Goal: Task Accomplishment & Management: Manage account settings

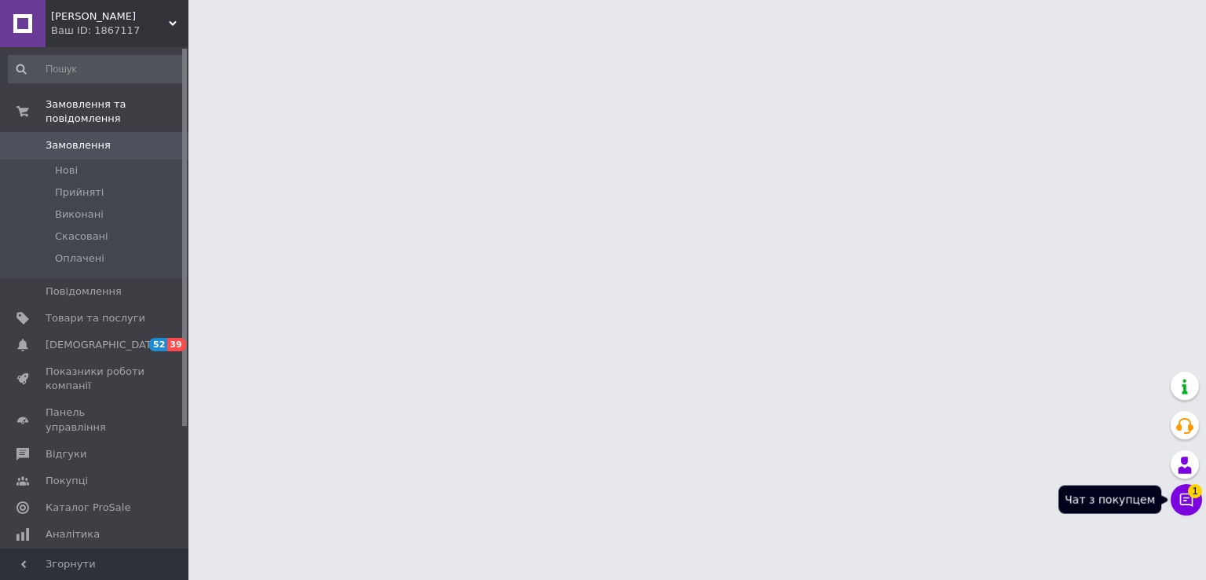
click at [1186, 493] on icon at bounding box center [1187, 499] width 13 height 13
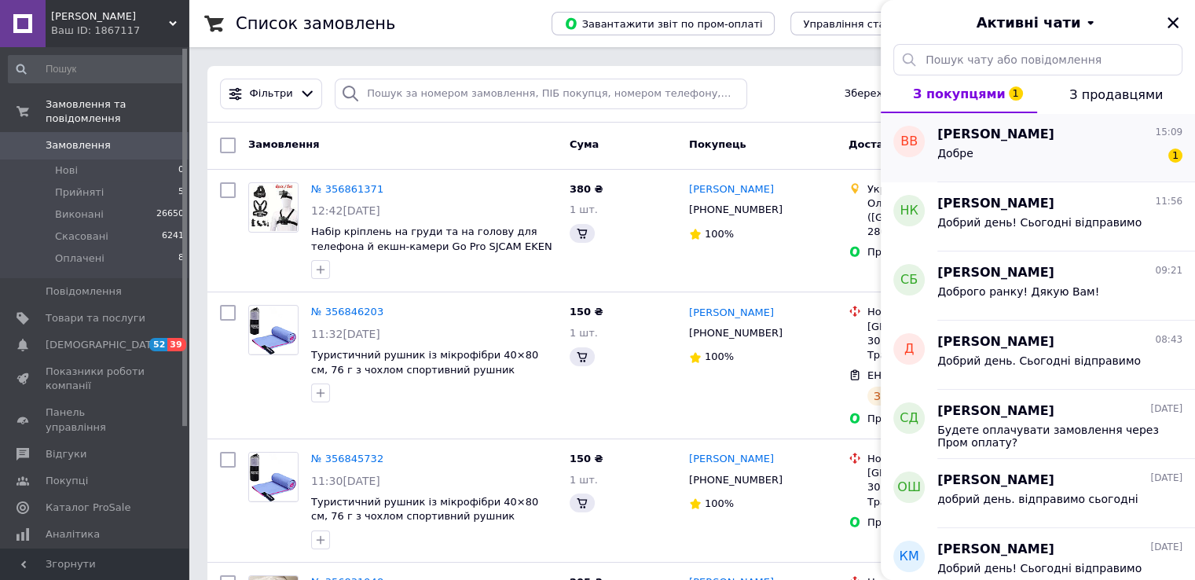
click at [1005, 164] on div "Добре 1" at bounding box center [1059, 156] width 245 height 25
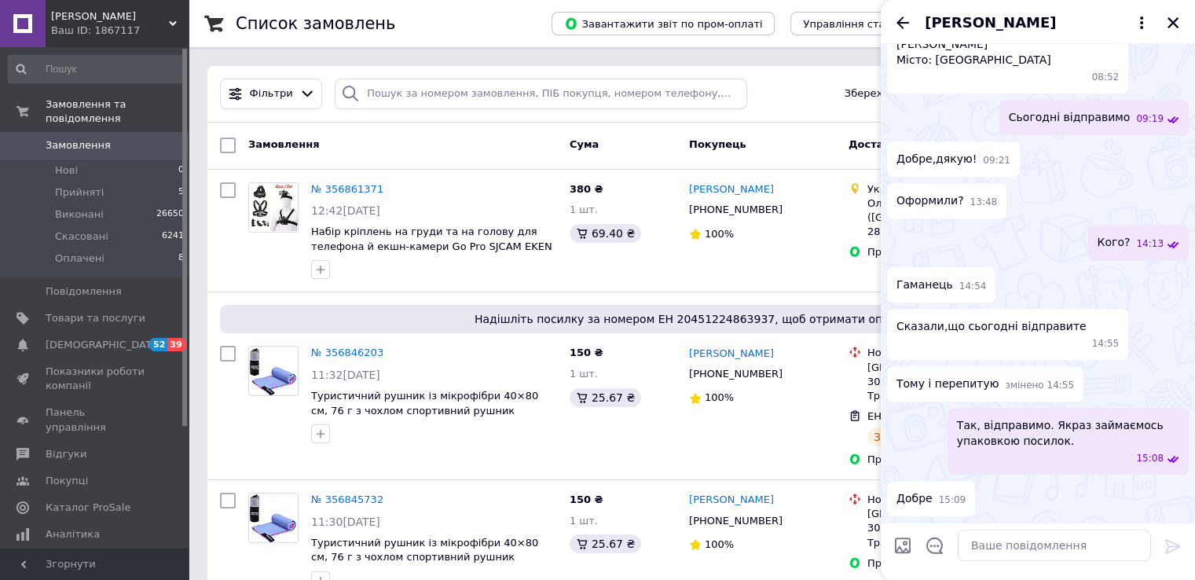
scroll to position [1480, 0]
click at [1173, 23] on icon "Закрити" at bounding box center [1172, 22] width 11 height 11
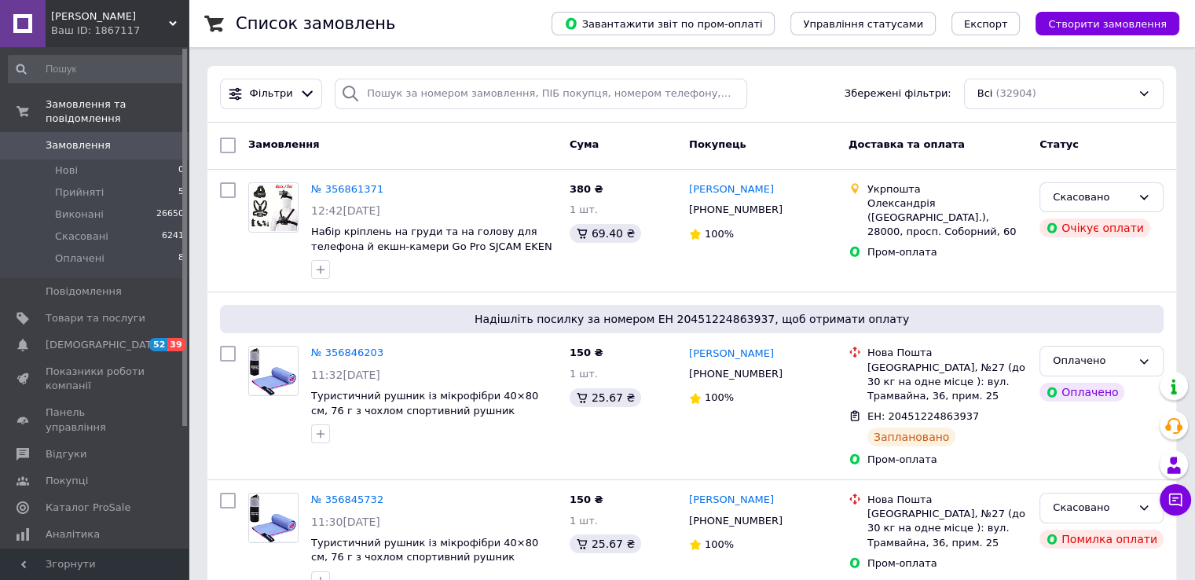
click at [169, 20] on icon at bounding box center [173, 24] width 8 height 8
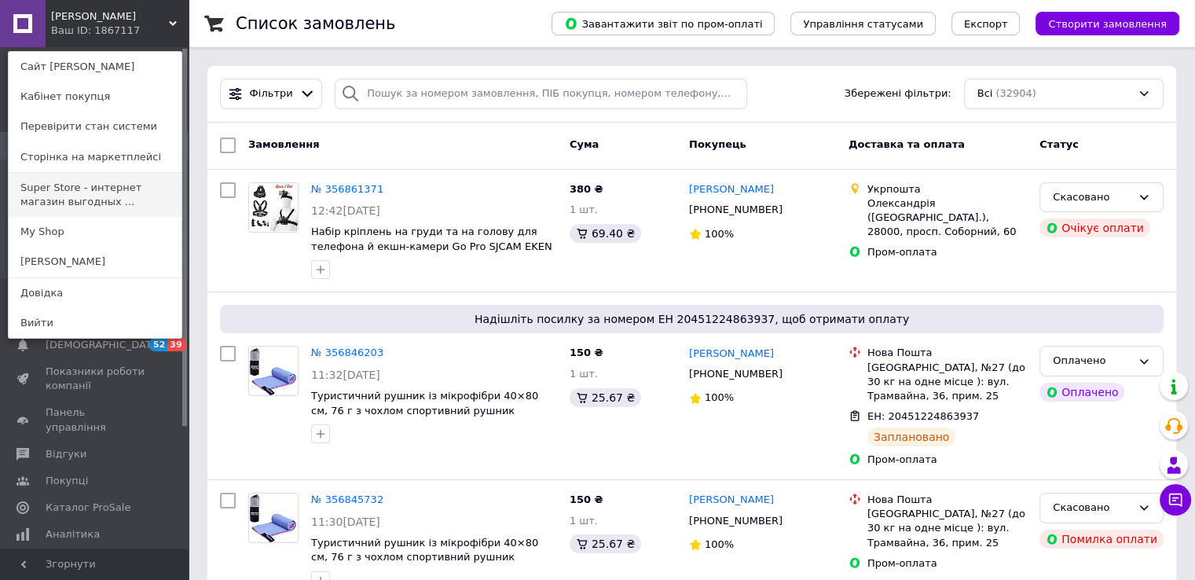
click at [91, 195] on link "Super Store - интернет магазин выгодных ..." at bounding box center [95, 195] width 173 height 44
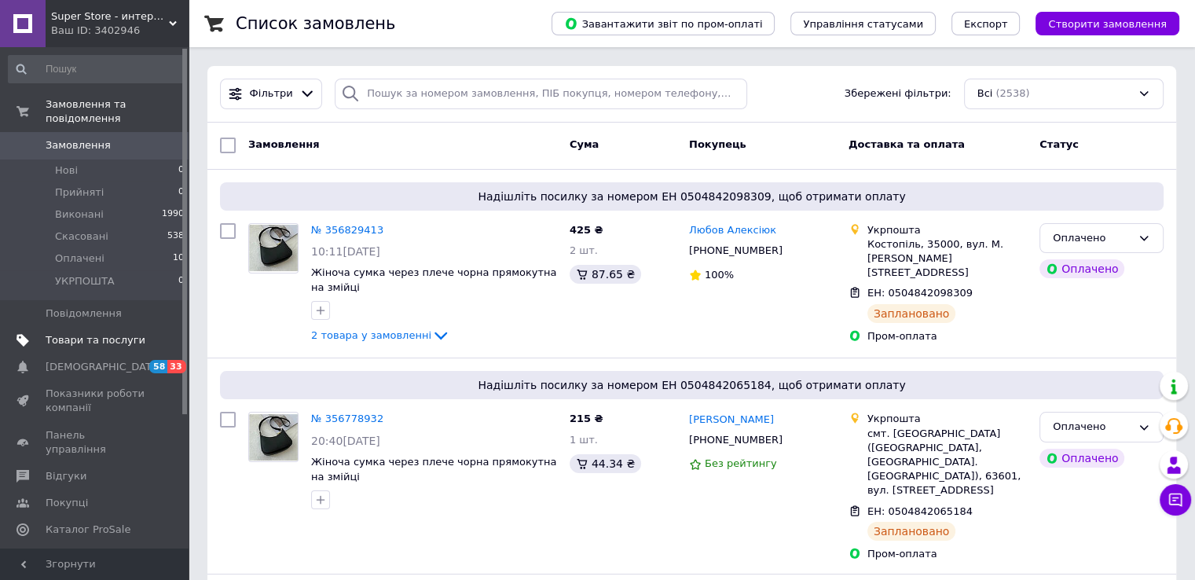
click at [67, 333] on span "Товари та послуги" at bounding box center [96, 340] width 100 height 14
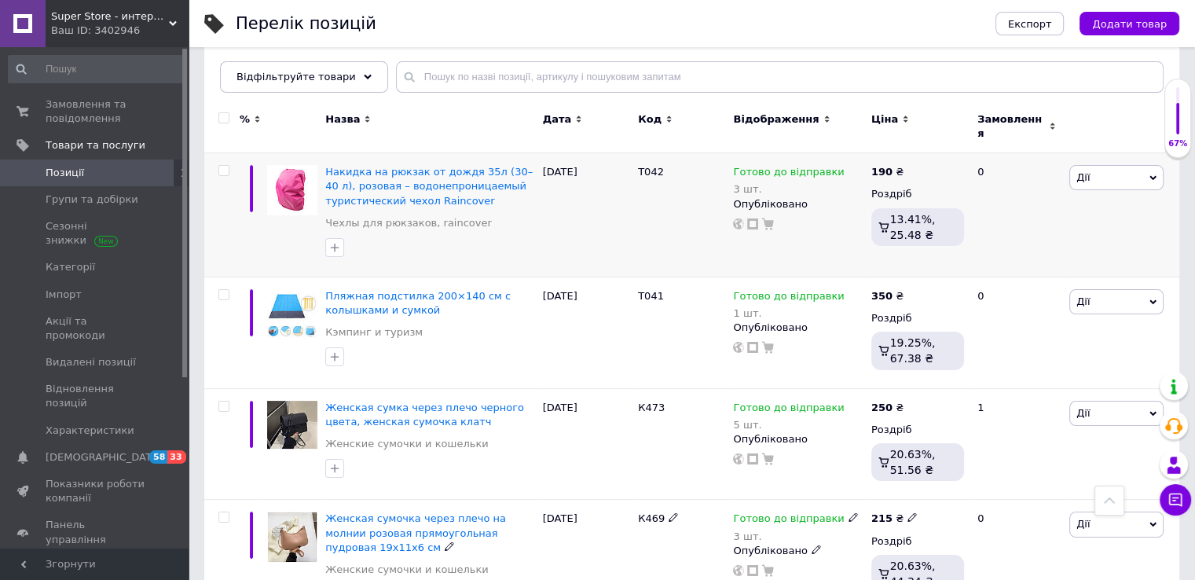
scroll to position [157, 0]
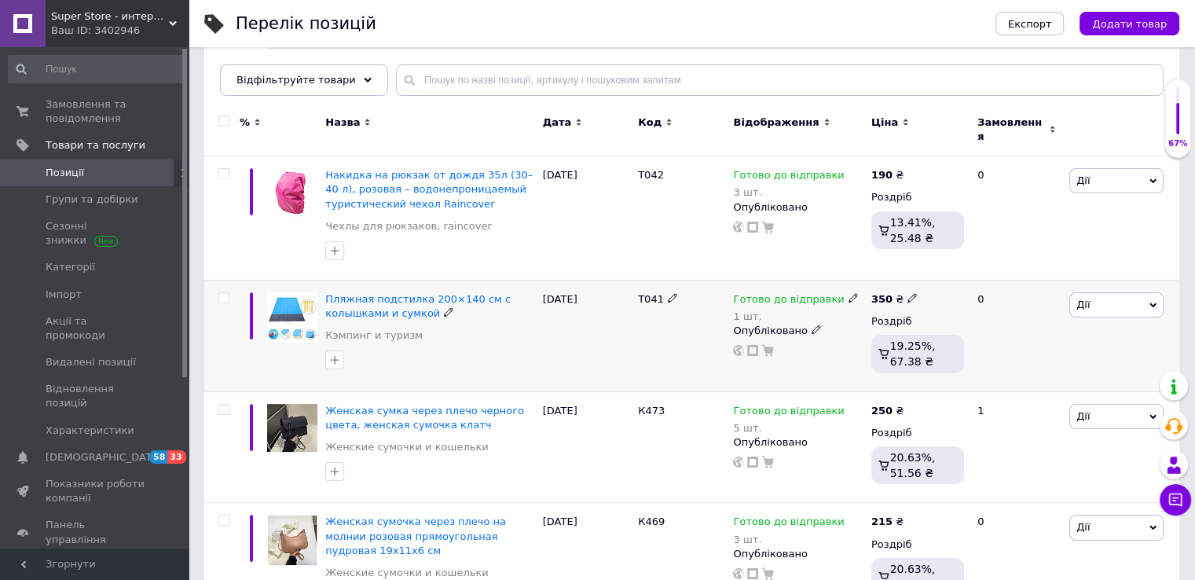
click at [848, 293] on icon at bounding box center [852, 297] width 9 height 9
click at [874, 346] on li "Немає в наявності" at bounding box center [933, 357] width 149 height 22
click at [879, 333] on input "1" at bounding box center [917, 347] width 119 height 31
click at [579, 331] on div "31.07.2025" at bounding box center [586, 336] width 95 height 112
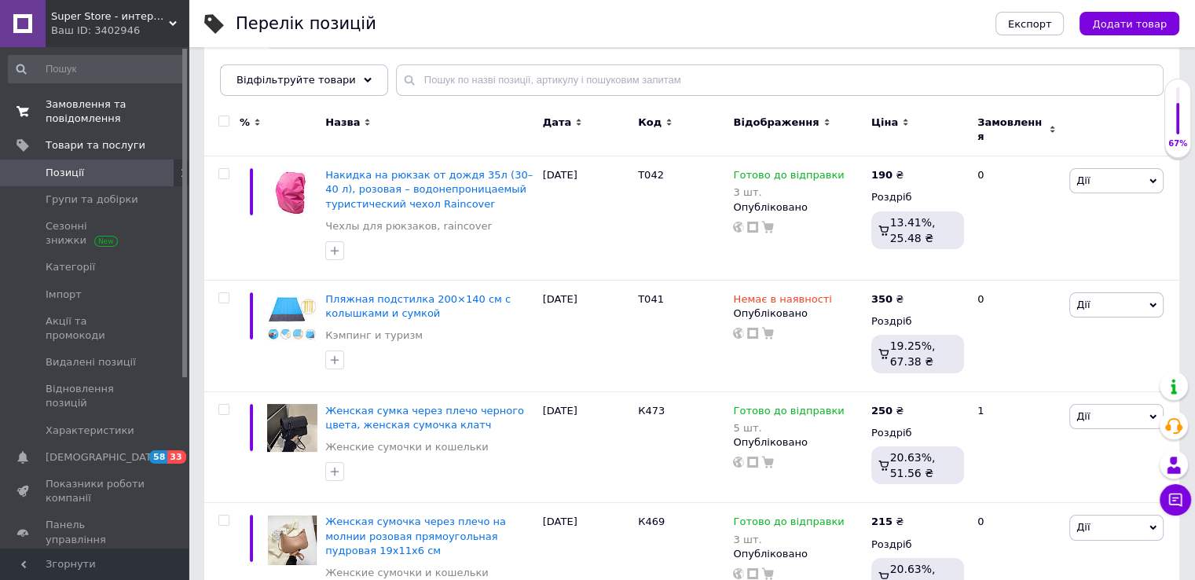
click at [129, 117] on span "Замовлення та повідомлення" at bounding box center [96, 111] width 100 height 28
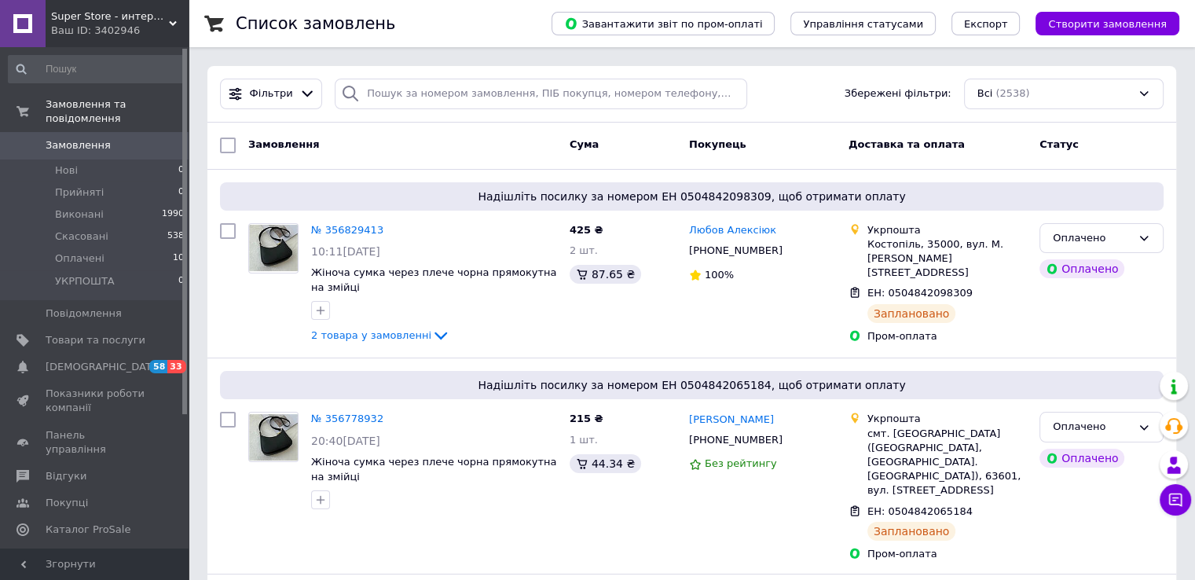
click at [174, 15] on div "Super Store - интернет магазин выгодных покупок Ваш ID: 3402946" at bounding box center [117, 23] width 143 height 47
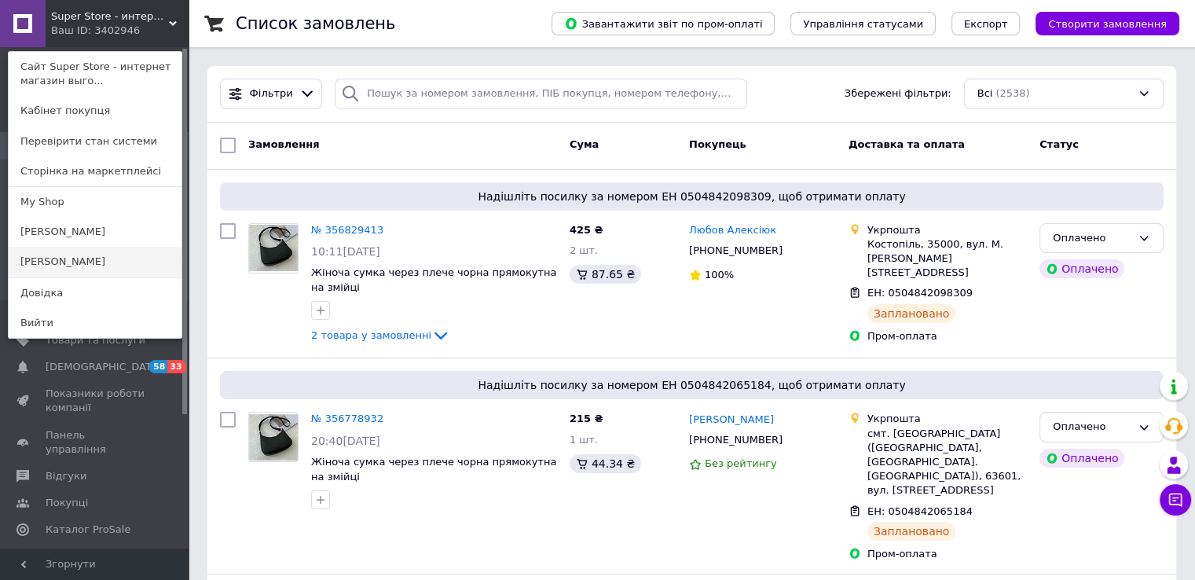
click at [57, 261] on link "[PERSON_NAME]" at bounding box center [95, 262] width 173 height 30
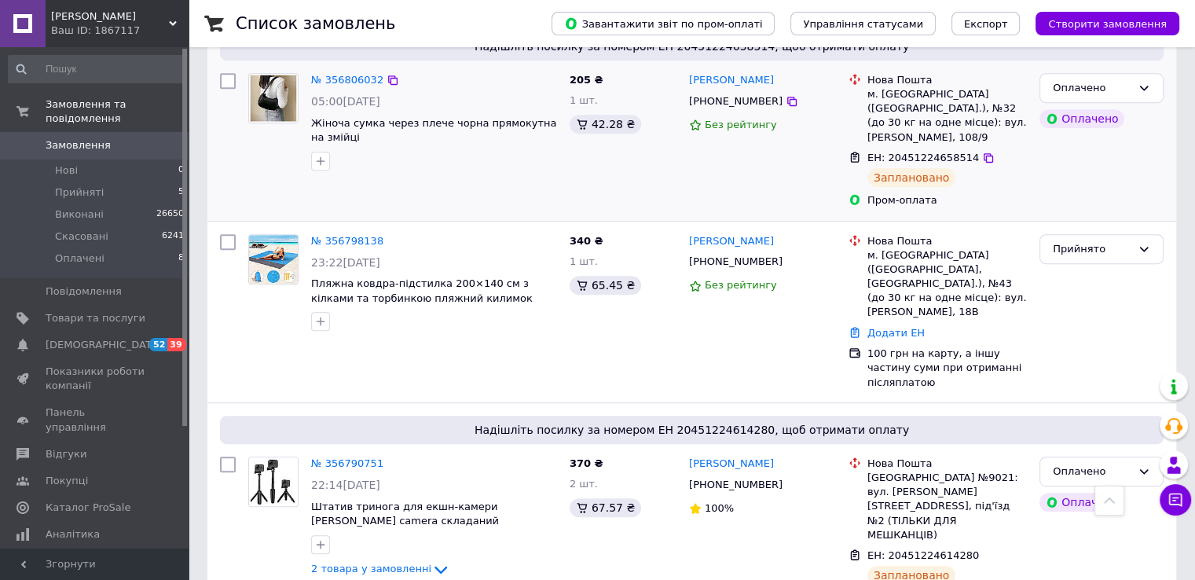
scroll to position [943, 0]
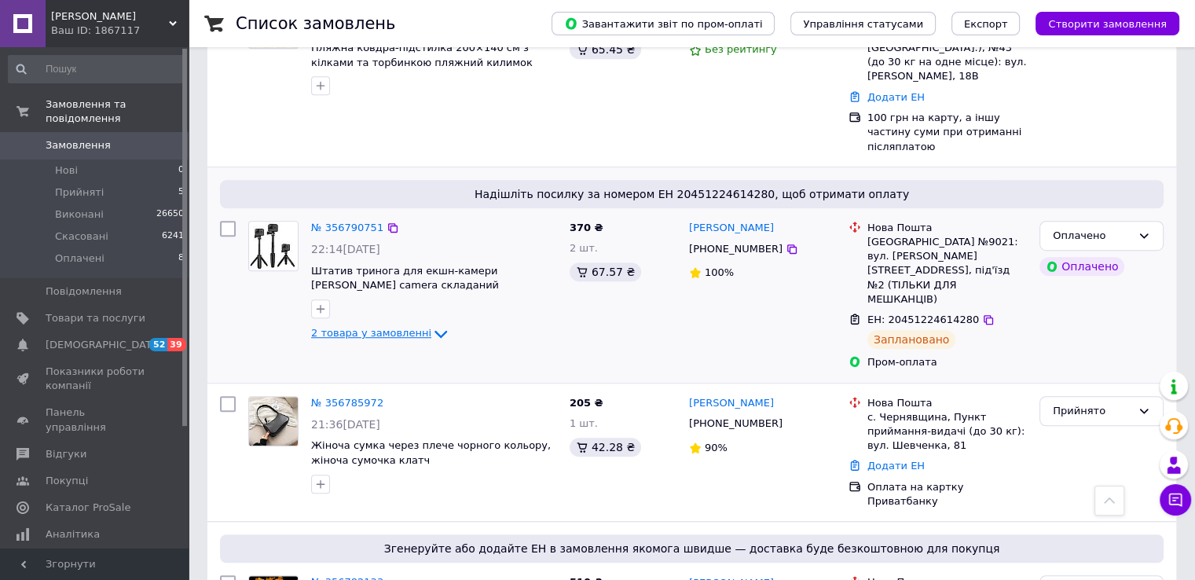
click at [399, 327] on span "2 товара у замовленні" at bounding box center [371, 333] width 120 height 12
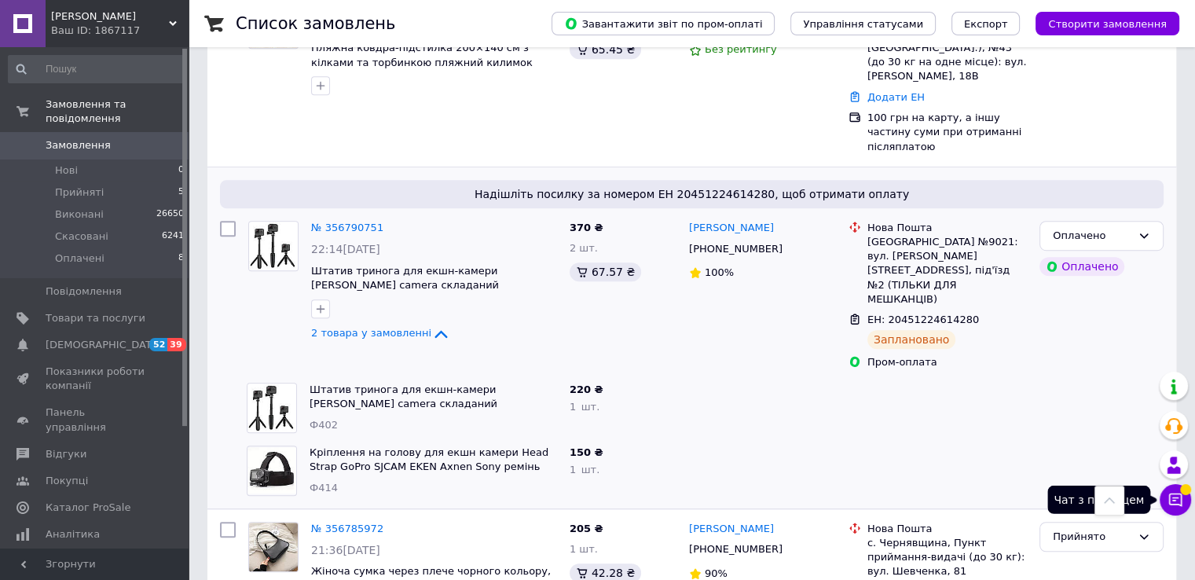
click at [1171, 503] on icon at bounding box center [1175, 499] width 13 height 13
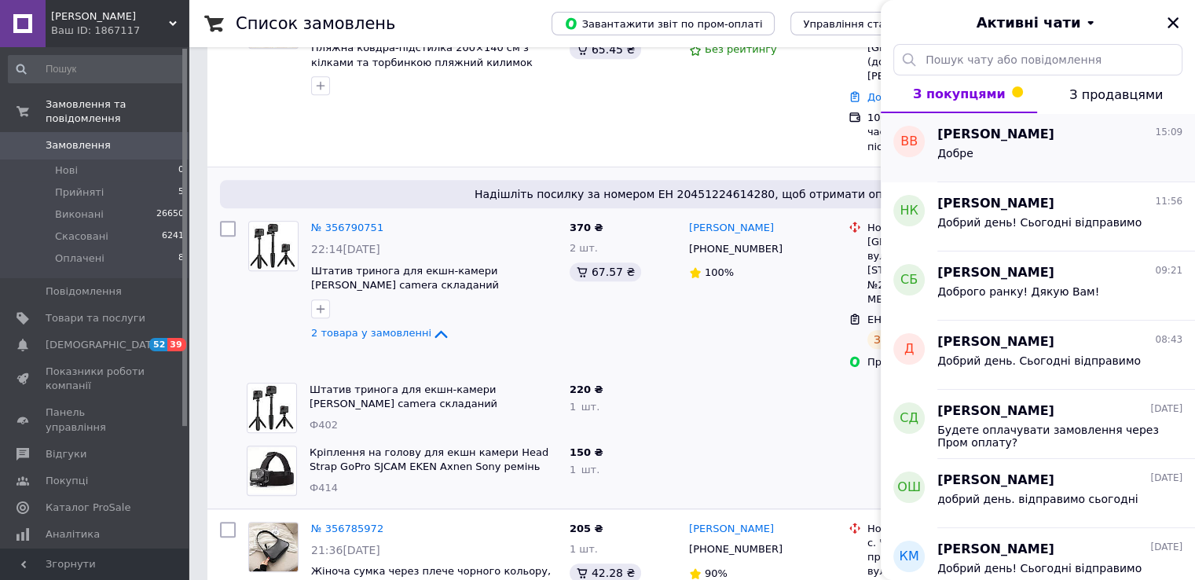
click at [1012, 141] on div "Вадим В 15:09" at bounding box center [1059, 135] width 245 height 18
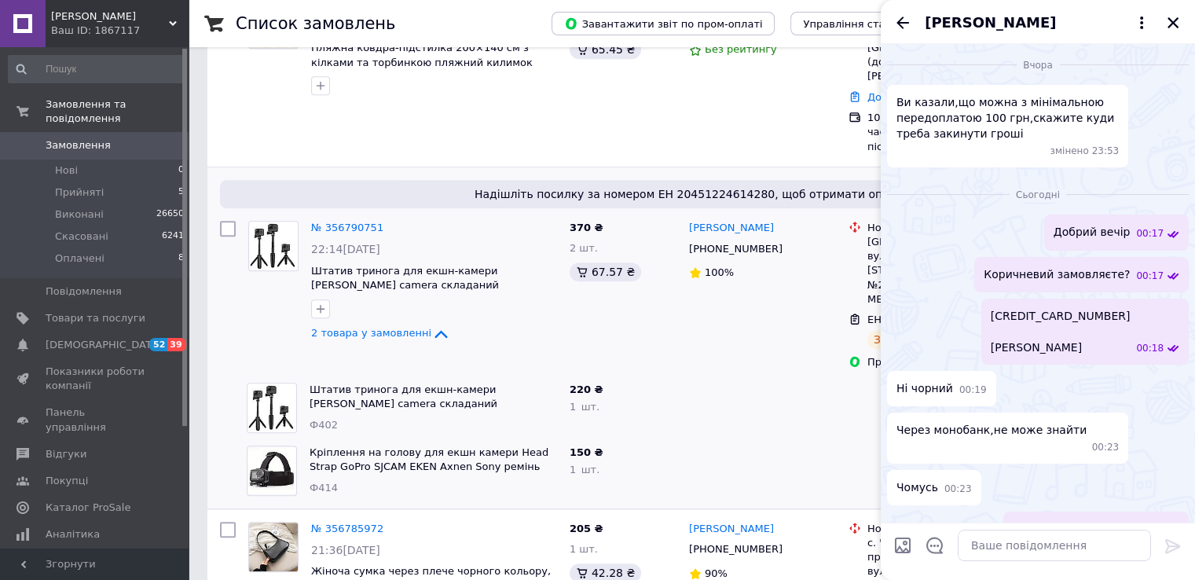
scroll to position [1480, 0]
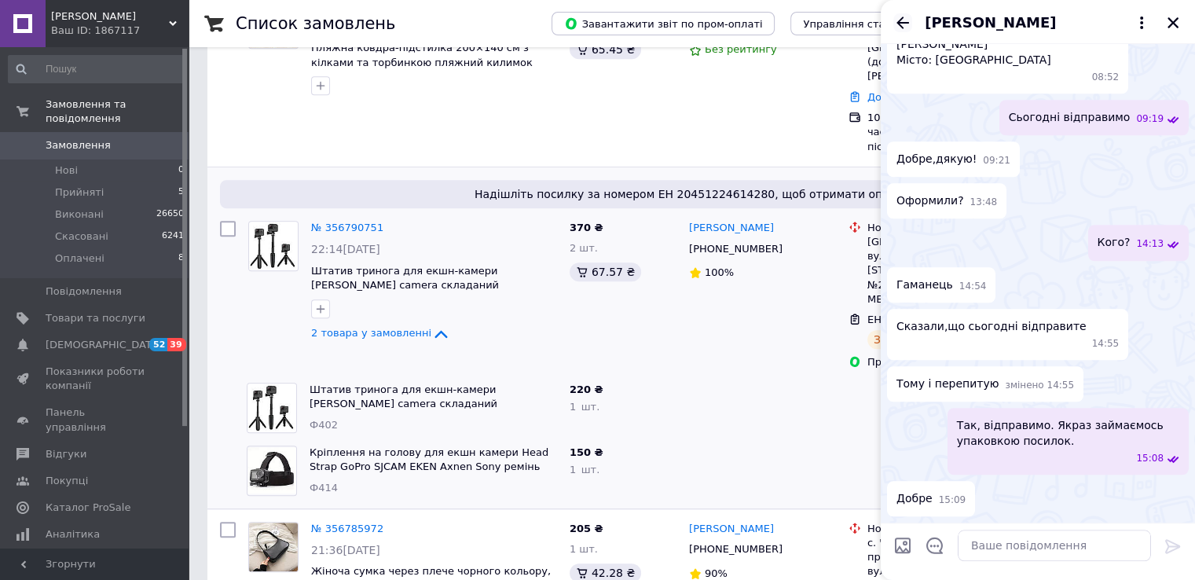
click at [899, 26] on icon "Назад" at bounding box center [902, 22] width 19 height 19
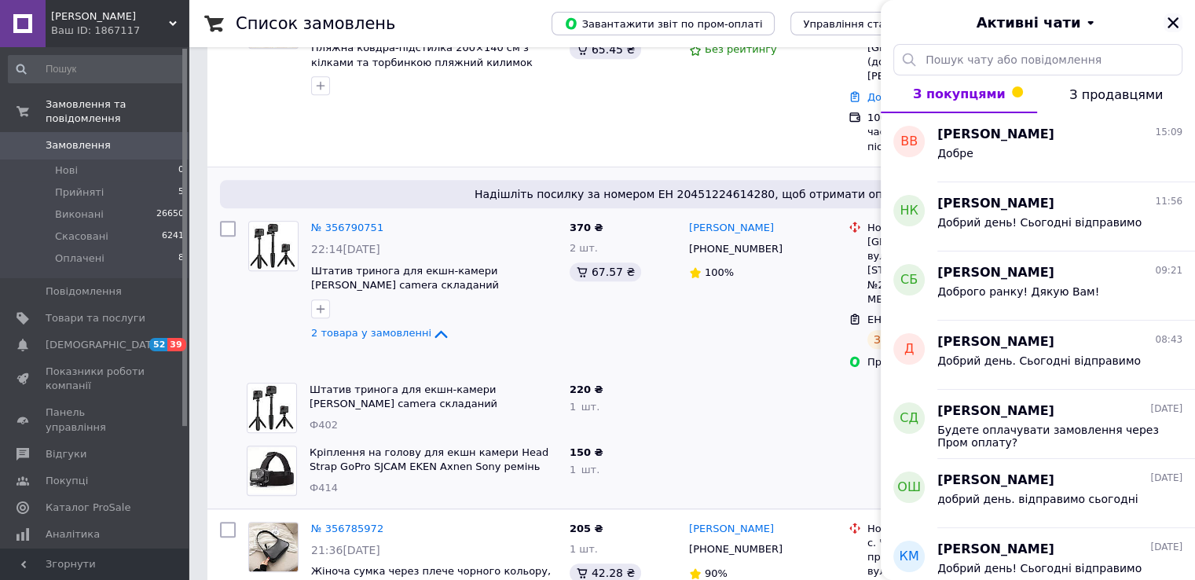
click at [1169, 23] on icon "Закрити" at bounding box center [1173, 23] width 14 height 14
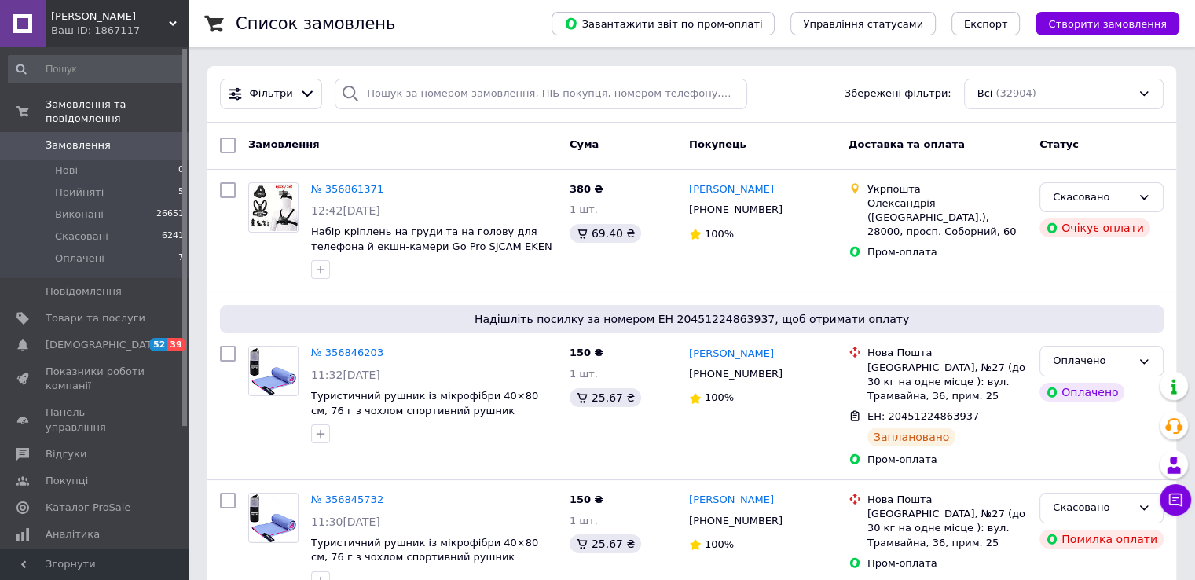
click at [170, 24] on use at bounding box center [173, 23] width 8 height 5
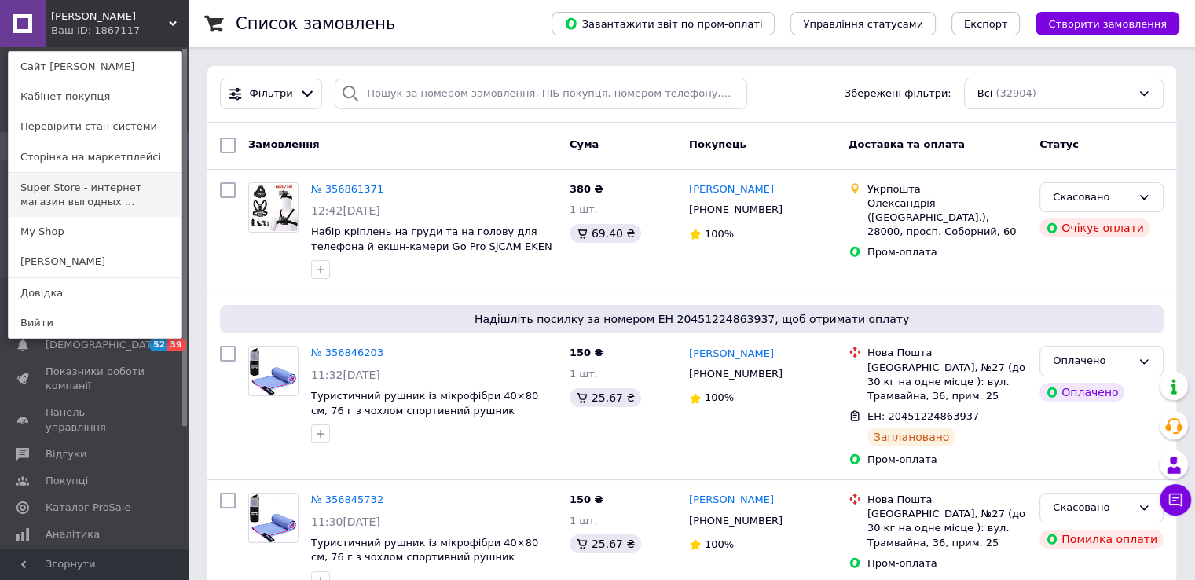
click at [119, 189] on link "Super Store - интернет магазин выгодных ..." at bounding box center [95, 195] width 173 height 44
